Goal: Book appointment/travel/reservation

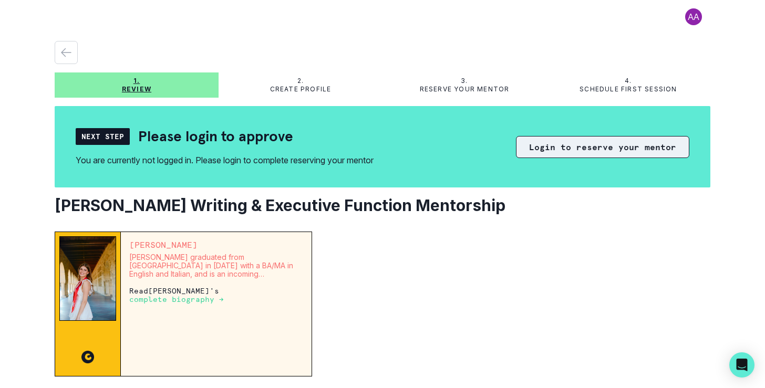
click at [611, 143] on button "Login to reserve your mentor" at bounding box center [602, 147] width 173 height 22
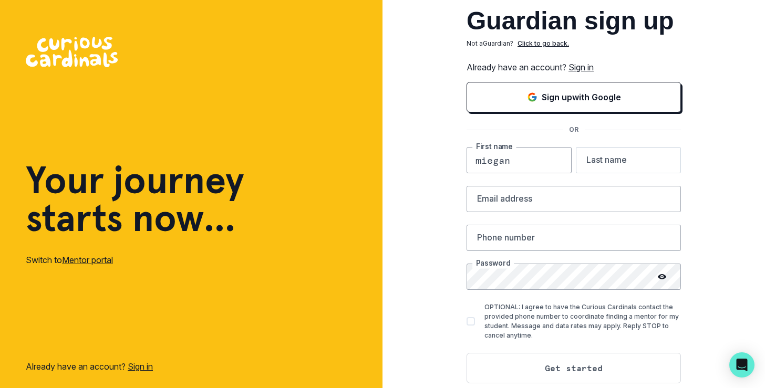
type input "miegan"
type input "[PERSON_NAME]"
type input "[EMAIL_ADDRESS][DOMAIN_NAME]"
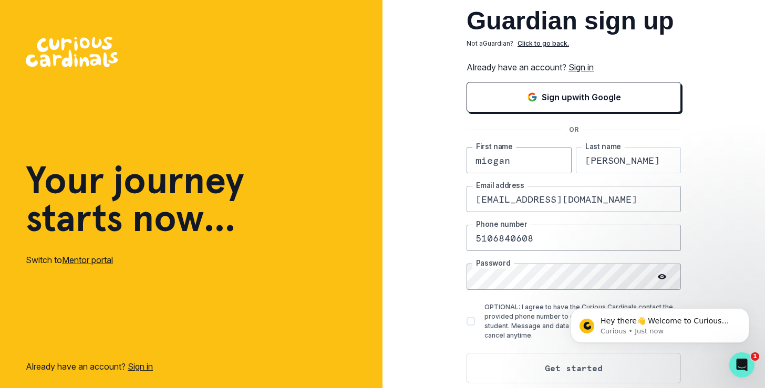
type input "5106840608"
click at [454, 322] on div "Guardian sign up Not a Guardian ? Click to go back. Already have an account? Si…" at bounding box center [574, 205] width 383 height 410
click at [757, 266] on div "Guardian sign up Not a Guardian ? Click to go back. Already have an account? Si…" at bounding box center [574, 205] width 383 height 410
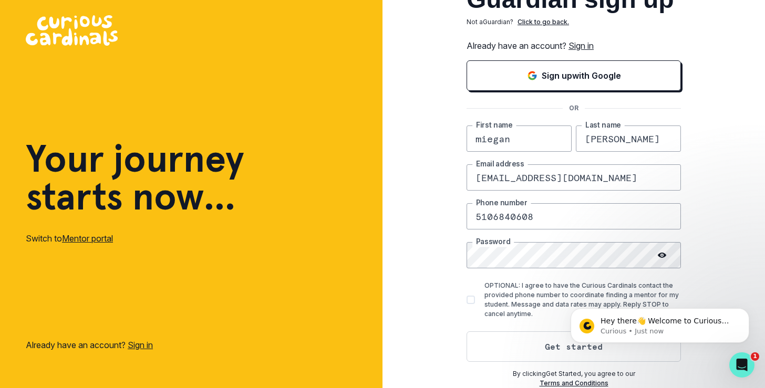
scroll to position [22, 0]
click at [556, 345] on button "Get started" at bounding box center [574, 347] width 214 height 30
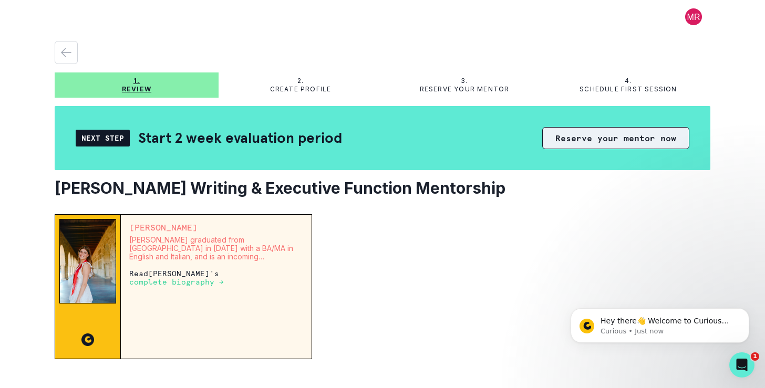
click at [620, 139] on button "Reserve your mentor now" at bounding box center [615, 138] width 147 height 22
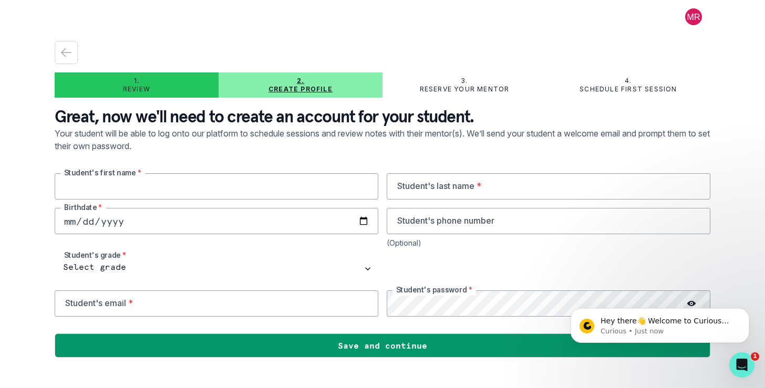
click at [138, 193] on input "text" at bounding box center [217, 186] width 324 height 26
type input "[PERSON_NAME]"
type input "[DATE]"
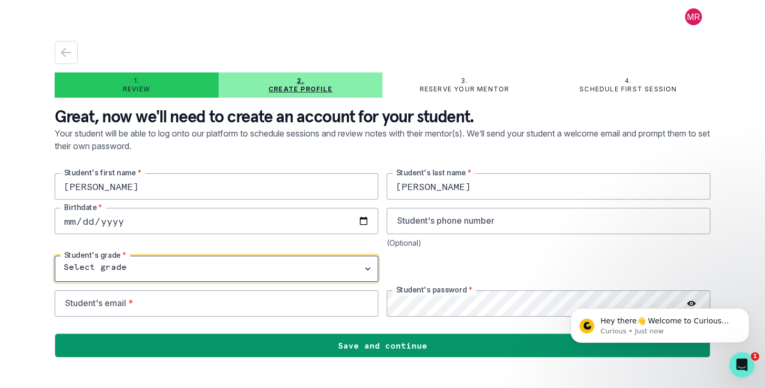
select select "6th Grade"
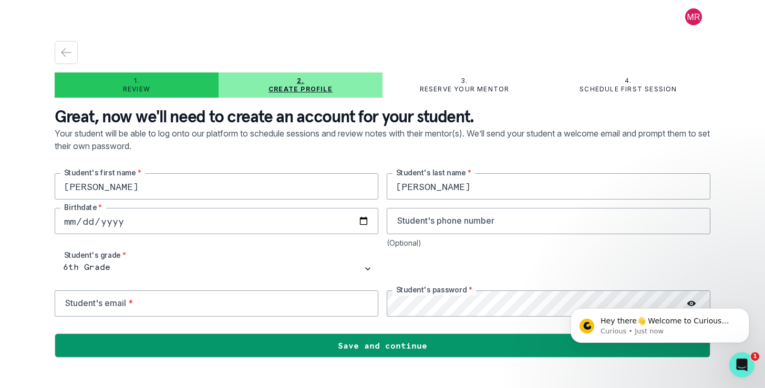
click at [738, 217] on div "1. Review 2. Create profile 3. Reserve your mentor 4. Schedule first session Gr…" at bounding box center [382, 194] width 765 height 388
type input "[EMAIL_ADDRESS][DOMAIN_NAME]"
click at [711, 270] on main "1. Review 2. Create profile 3. Reserve your mentor 4. Schedule first session Gr…" at bounding box center [382, 194] width 673 height 388
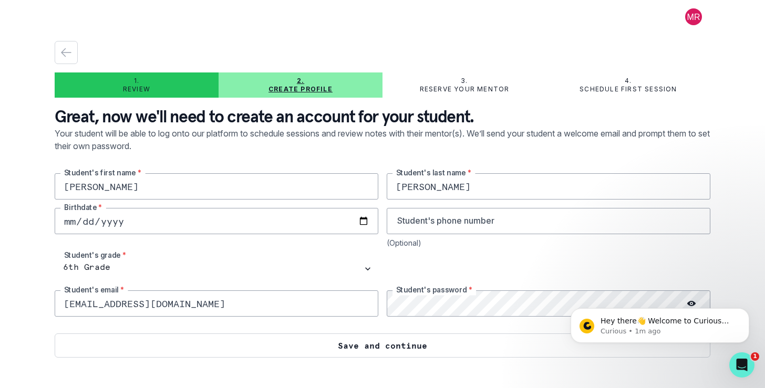
click at [433, 346] on button "Save and continue" at bounding box center [383, 346] width 656 height 24
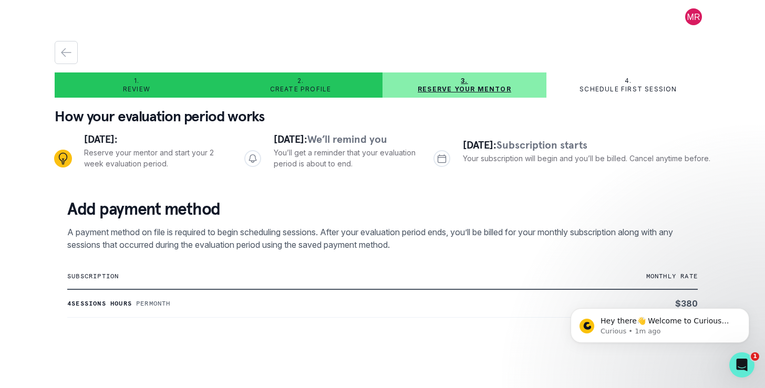
click at [738, 200] on div "1. Review 2. Create profile 3. Reserve your mentor 4. Schedule first session Ho…" at bounding box center [382, 194] width 765 height 388
click at [711, 207] on main "1. Review 2. Create profile 3. Reserve your mentor 4. Schedule first session Ho…" at bounding box center [382, 194] width 673 height 388
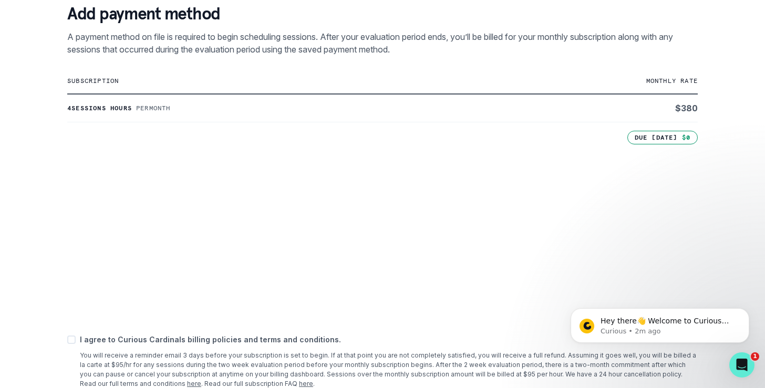
scroll to position [212, 0]
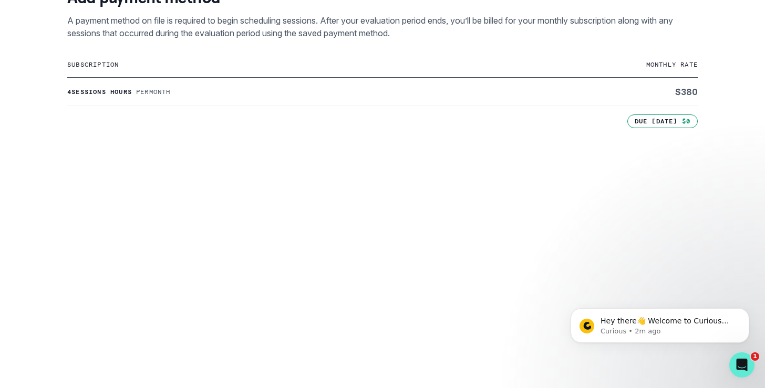
click at [741, 253] on div "1. Review 2. Create profile 3. Reserve your mentor 4. Schedule first session Ho…" at bounding box center [382, 194] width 765 height 388
click at [719, 274] on div "1. Review 2. Create profile 3. Reserve your mentor 4. Schedule first session Ho…" at bounding box center [382, 194] width 765 height 388
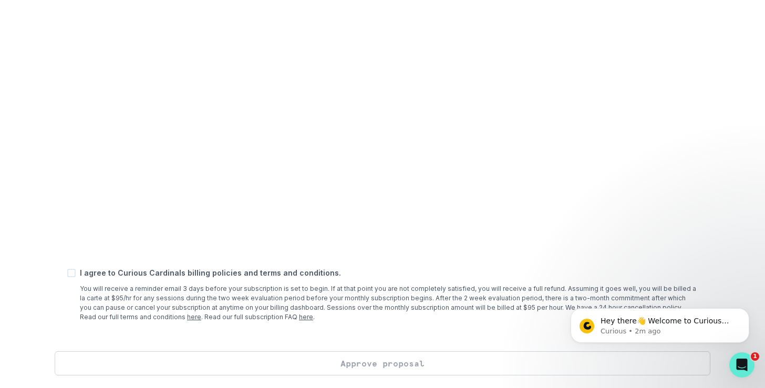
click at [73, 277] on span at bounding box center [71, 273] width 8 height 8
click at [67, 274] on input "checkbox" at bounding box center [67, 273] width 1 height 1
checkbox input "true"
click at [389, 364] on button "Approve proposal" at bounding box center [383, 364] width 656 height 24
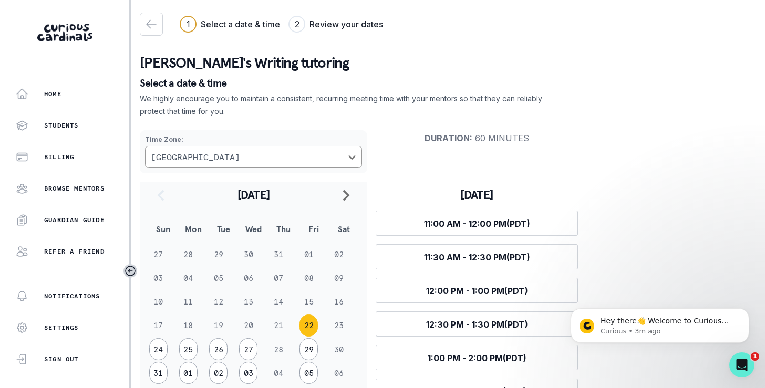
click at [612, 162] on div "Time Zone : [GEOGRAPHIC_DATA] Duration : 60 minutes [DATE] Sun Mon Tue Wed Thu …" at bounding box center [448, 280] width 617 height 316
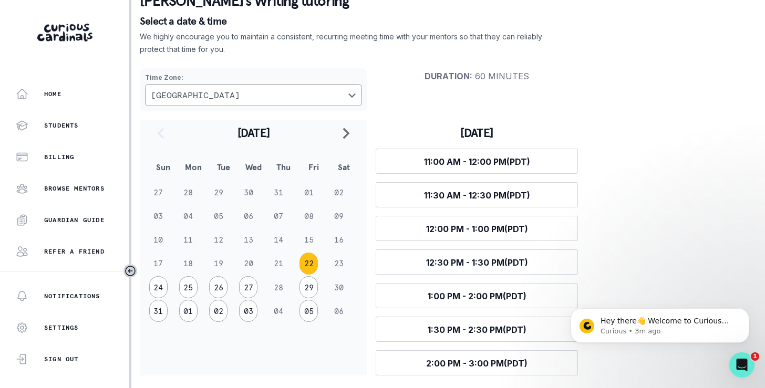
scroll to position [63, 0]
click at [656, 235] on div "Time Zone : [GEOGRAPHIC_DATA] Duration : 60 minutes [DATE] Sun Mon Tue Wed Thu …" at bounding box center [448, 218] width 617 height 316
click at [310, 285] on button "29" at bounding box center [309, 287] width 18 height 22
click at [631, 215] on div "Time Zone : [GEOGRAPHIC_DATA] Duration : 60 minutes [DATE] Sun Mon Tue Wed Thu …" at bounding box center [448, 218] width 617 height 316
click at [189, 283] on button "25" at bounding box center [188, 287] width 18 height 22
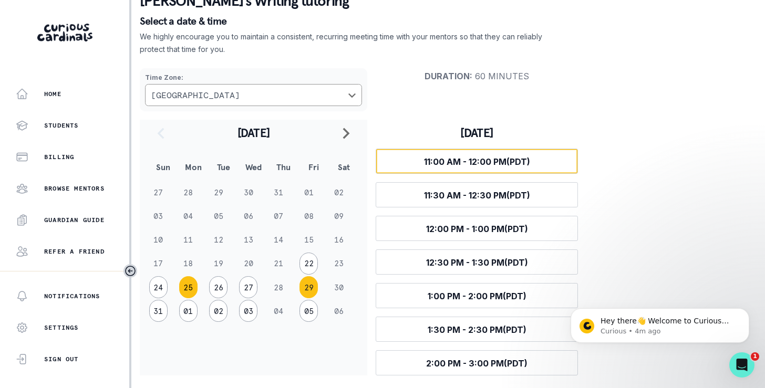
scroll to position [31, 0]
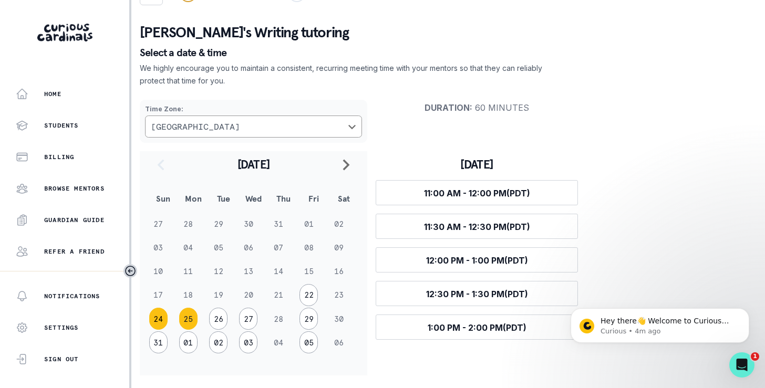
click at [157, 318] on button "24" at bounding box center [158, 319] width 18 height 22
click at [218, 317] on button "26" at bounding box center [218, 318] width 18 height 22
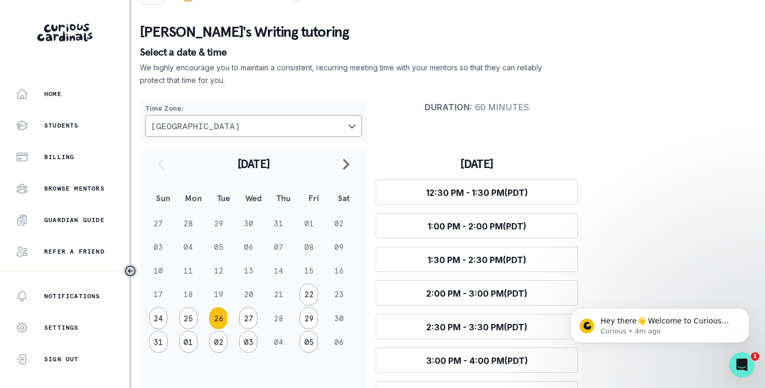
click at [644, 266] on div "Time Zone : [GEOGRAPHIC_DATA] Duration : 60 minutes [DATE] Sun Mon Tue Wed Thu …" at bounding box center [448, 265] width 617 height 349
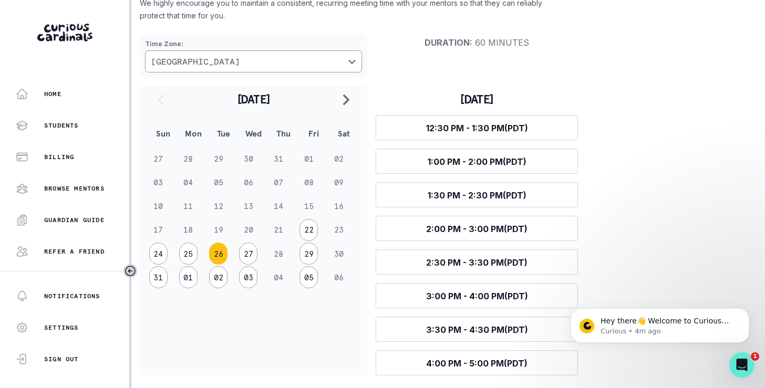
scroll to position [96, 0]
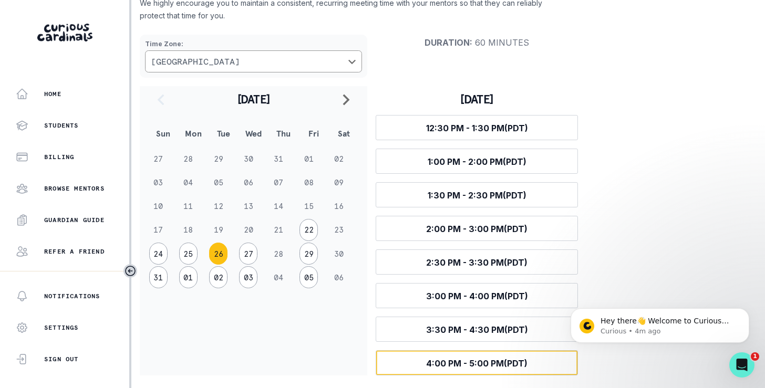
click at [458, 364] on span "4:00 PM - 5:00 PM (PDT)" at bounding box center [476, 363] width 101 height 11
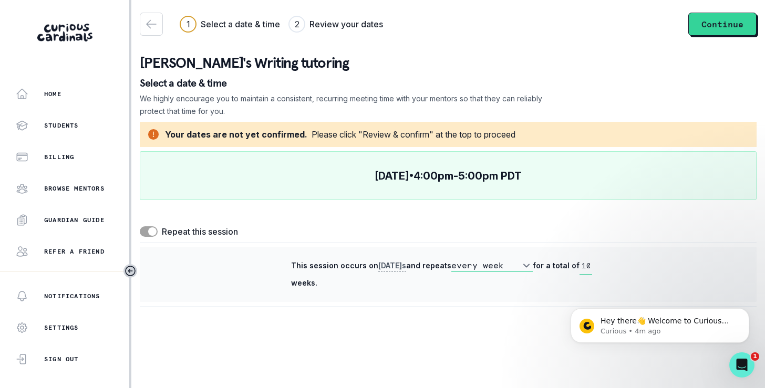
click at [150, 26] on icon "button" at bounding box center [151, 24] width 13 height 13
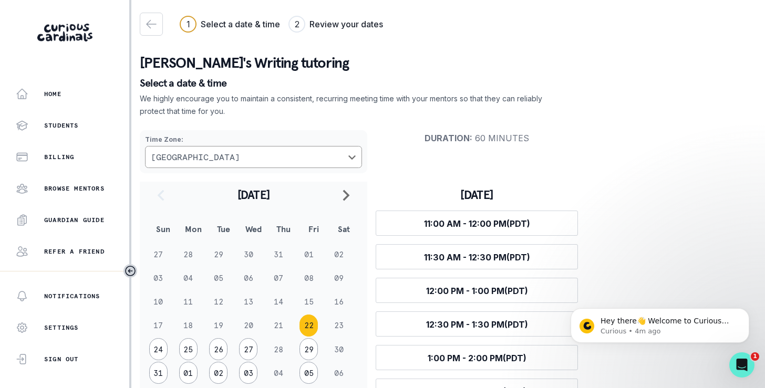
click at [705, 213] on div "Time Zone : [GEOGRAPHIC_DATA] Duration : 60 minutes [DATE] Sun Mon Tue Wed Thu …" at bounding box center [448, 280] width 617 height 316
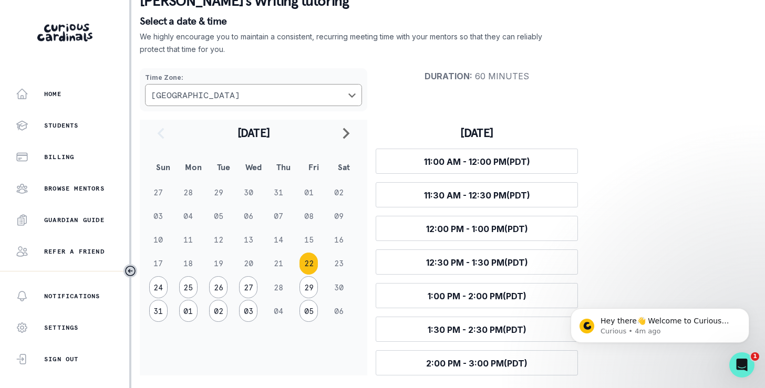
scroll to position [63, 0]
click at [160, 288] on button "24" at bounding box center [158, 287] width 18 height 22
click at [635, 222] on div "Time Zone : [GEOGRAPHIC_DATA] Duration : 60 minutes [DATE] Sun Mon Tue Wed Thu …" at bounding box center [448, 233] width 617 height 349
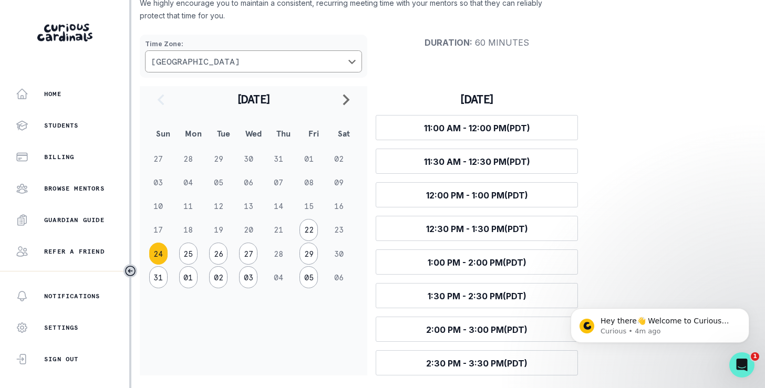
scroll to position [96, 0]
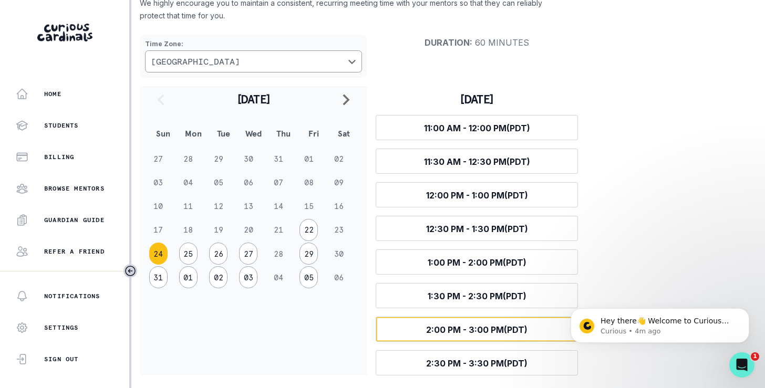
click at [438, 330] on span "2:00 PM - 3:00 PM (PDT)" at bounding box center [476, 330] width 101 height 11
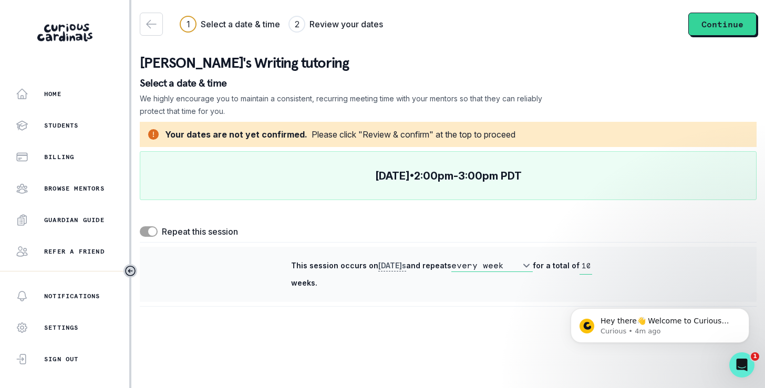
scroll to position [0, 0]
click at [719, 22] on button "Continue" at bounding box center [722, 24] width 68 height 23
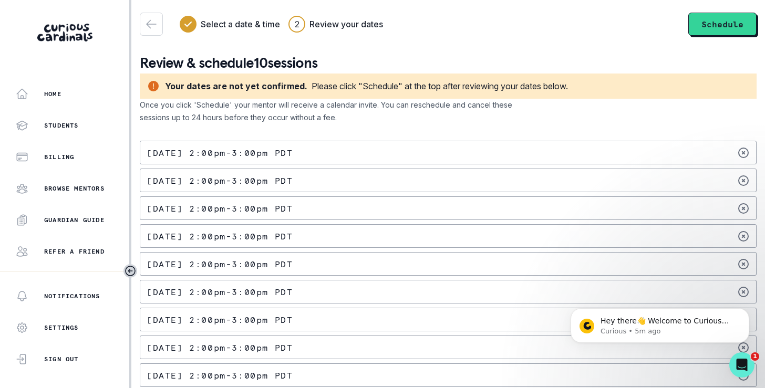
click at [759, 111] on main "Select a date & time 2 Review your dates Schedule Review & schedule 10 sessions…" at bounding box center [448, 194] width 634 height 388
click at [717, 23] on button "Schedule" at bounding box center [722, 24] width 68 height 23
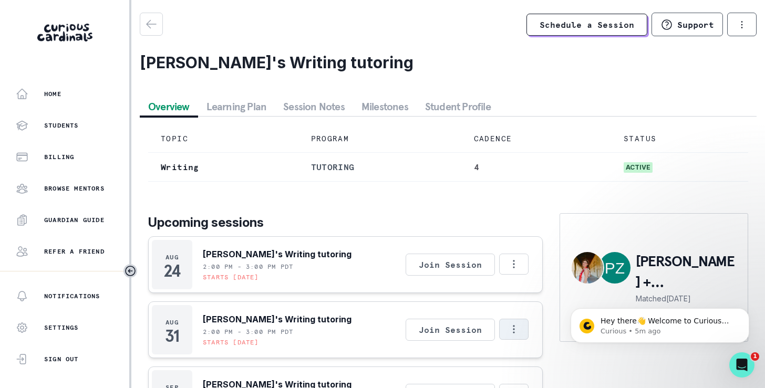
click at [509, 328] on icon "Options" at bounding box center [514, 330] width 12 height 12
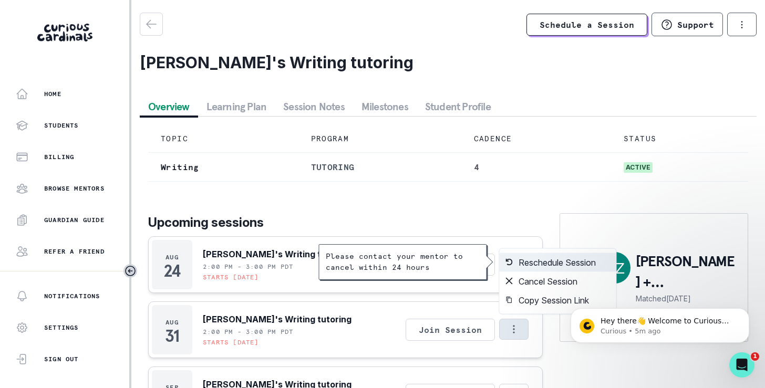
click at [529, 263] on button "Reschedule Session" at bounding box center [558, 262] width 117 height 19
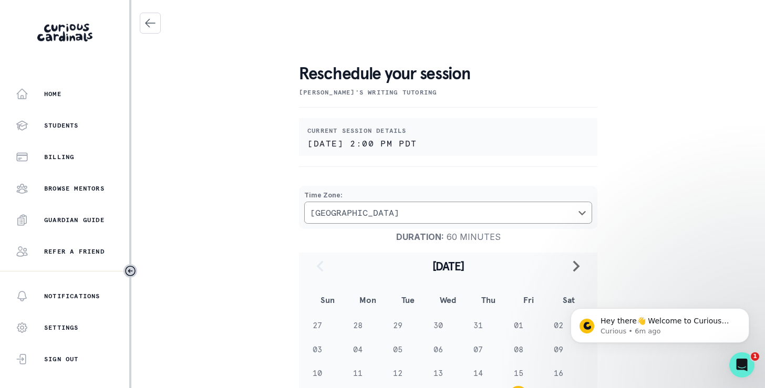
click at [691, 208] on div "Reschedule your session [PERSON_NAME]'s Writing tutoring Current session detail…" at bounding box center [448, 373] width 617 height 721
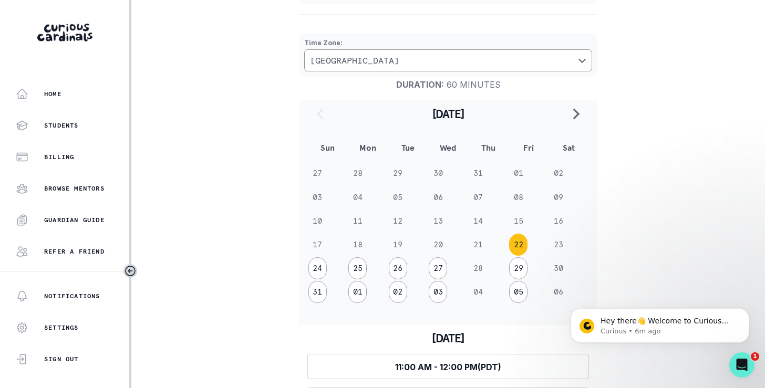
scroll to position [154, 0]
click at [396, 267] on button "26" at bounding box center [398, 267] width 18 height 22
click at [650, 242] on div "Reschedule your session [PERSON_NAME]'s Writing tutoring Current session detail…" at bounding box center [448, 236] width 617 height 755
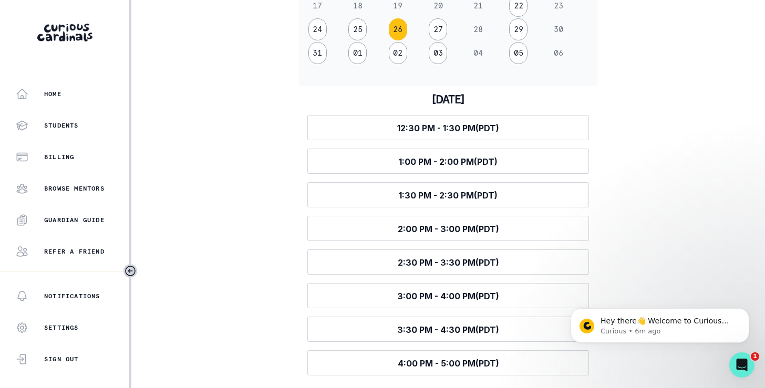
scroll to position [392, 0]
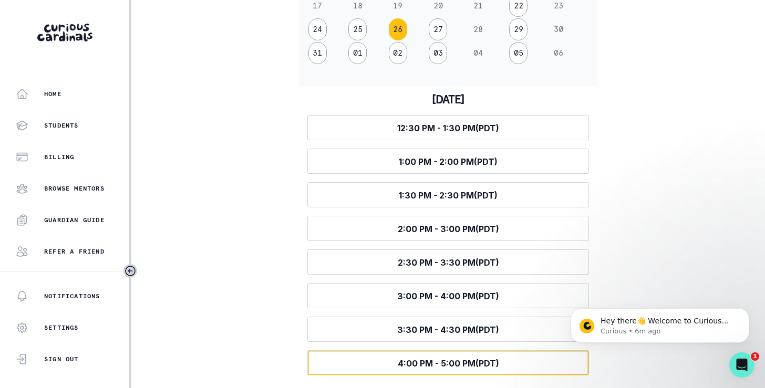
click at [479, 362] on span "4:00 PM - 5:00 PM (PDT)" at bounding box center [448, 363] width 101 height 11
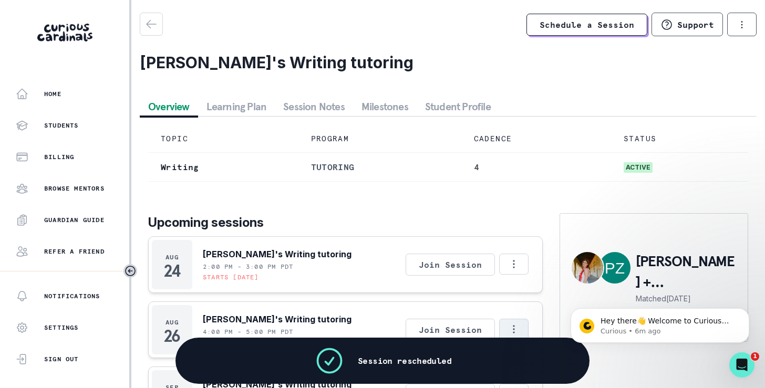
click at [512, 328] on icon "Options" at bounding box center [514, 330] width 12 height 12
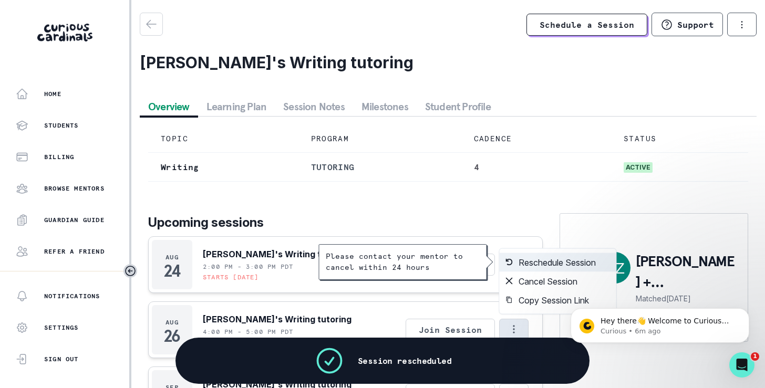
click at [541, 261] on button "Reschedule Session" at bounding box center [558, 262] width 117 height 19
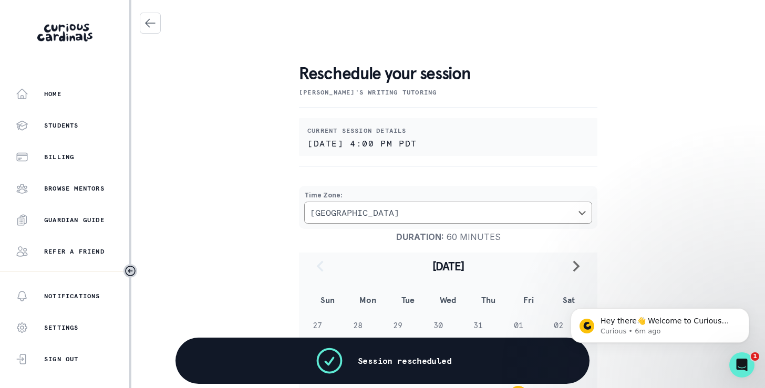
click at [659, 198] on div "Reschedule your session [PERSON_NAME]'s Writing tutoring Current session detail…" at bounding box center [448, 373] width 617 height 721
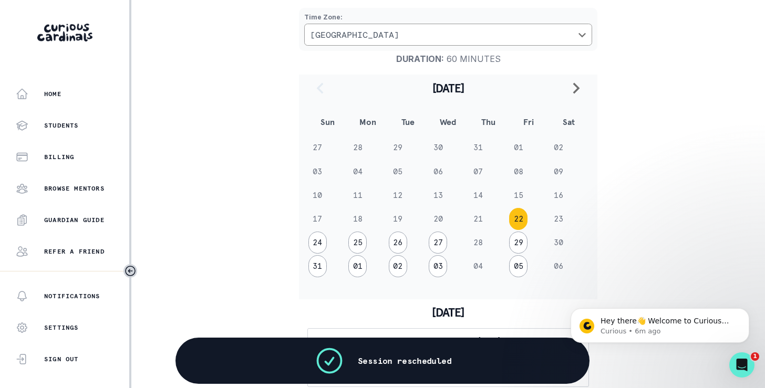
scroll to position [184, 0]
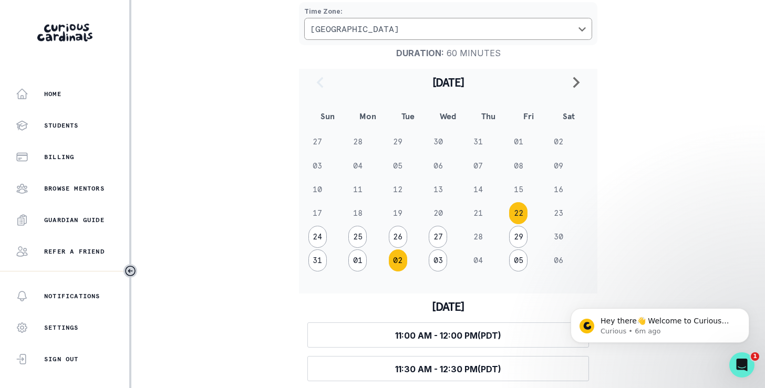
click at [399, 261] on button "02" at bounding box center [398, 261] width 18 height 22
click at [654, 243] on div "Reschedule your session [PERSON_NAME]'s Writing tutoring Current session detail…" at bounding box center [448, 206] width 617 height 755
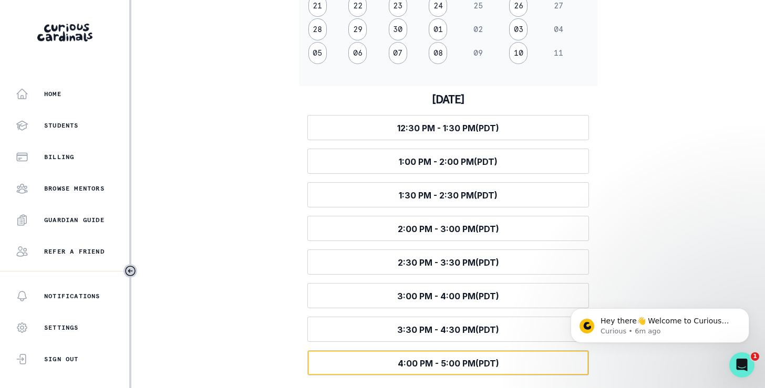
click at [448, 365] on span "4:00 PM - 5:00 PM (PDT)" at bounding box center [448, 363] width 101 height 11
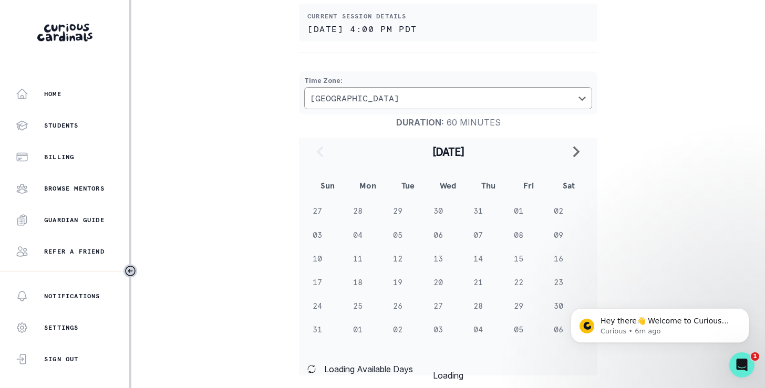
scroll to position [115, 0]
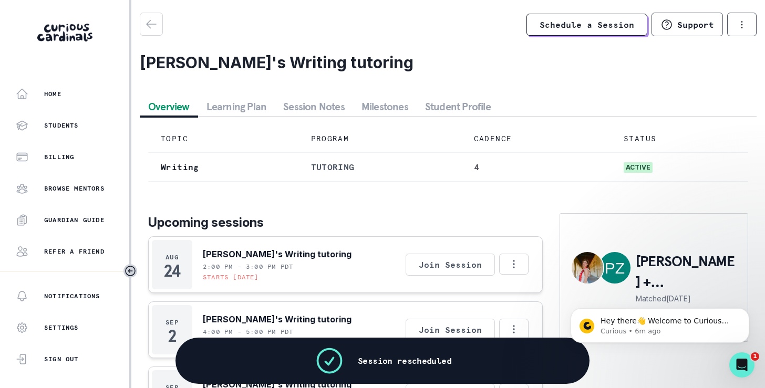
click at [687, 193] on div "Upcoming sessions [DATE] [PERSON_NAME]'s Writing tutoring 2:00 PM - 3:00 PM PDT…" at bounding box center [448, 321] width 600 height 263
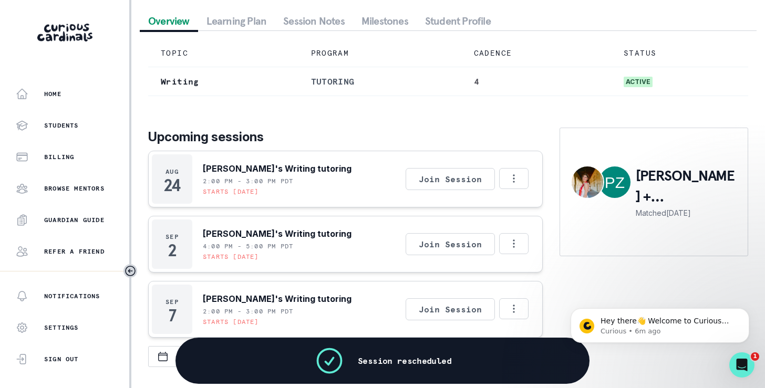
scroll to position [86, 0]
